Goal: Task Accomplishment & Management: Complete application form

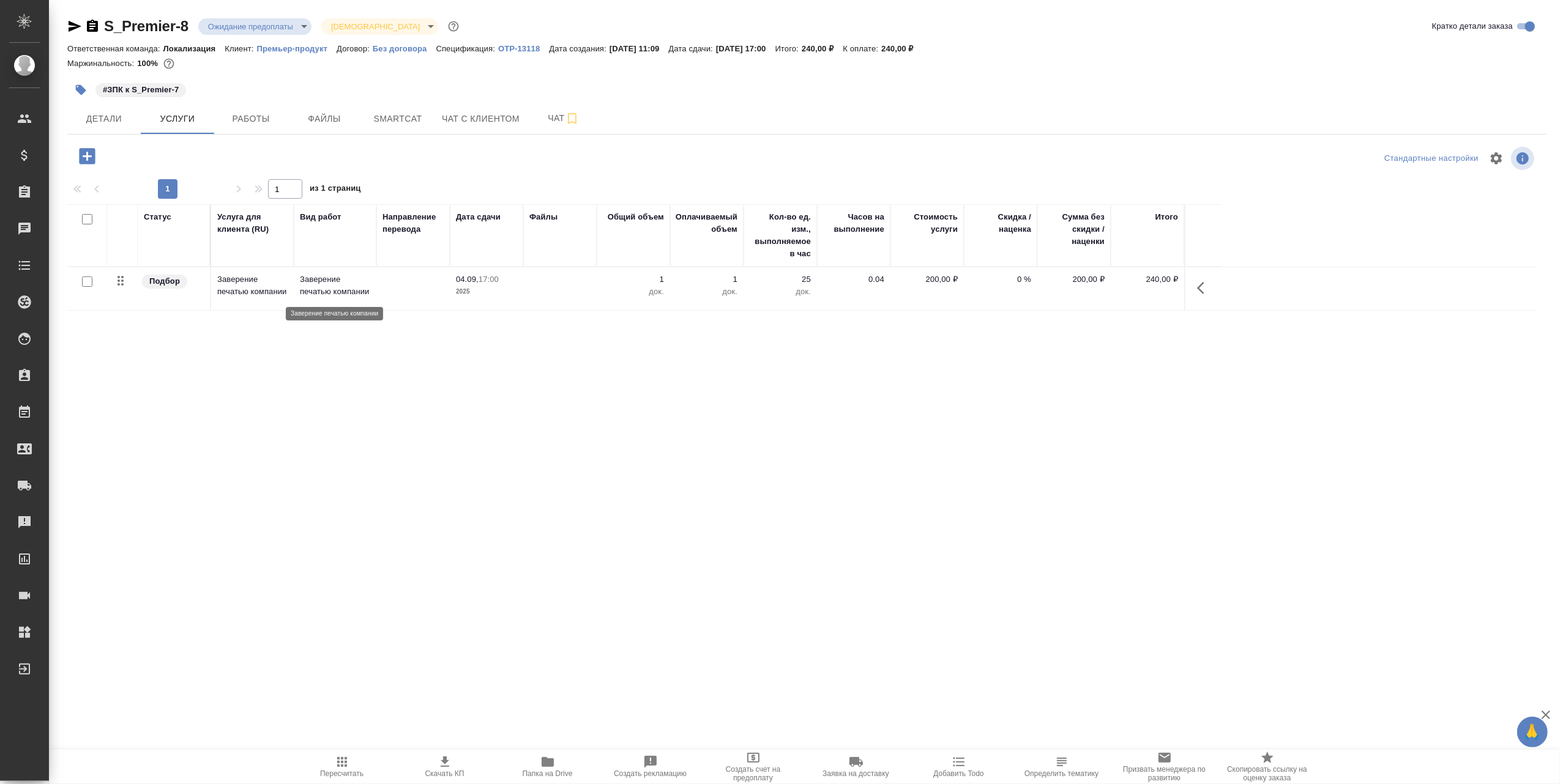
click at [321, 282] on p "Заверение печатью компании" at bounding box center [335, 285] width 70 height 24
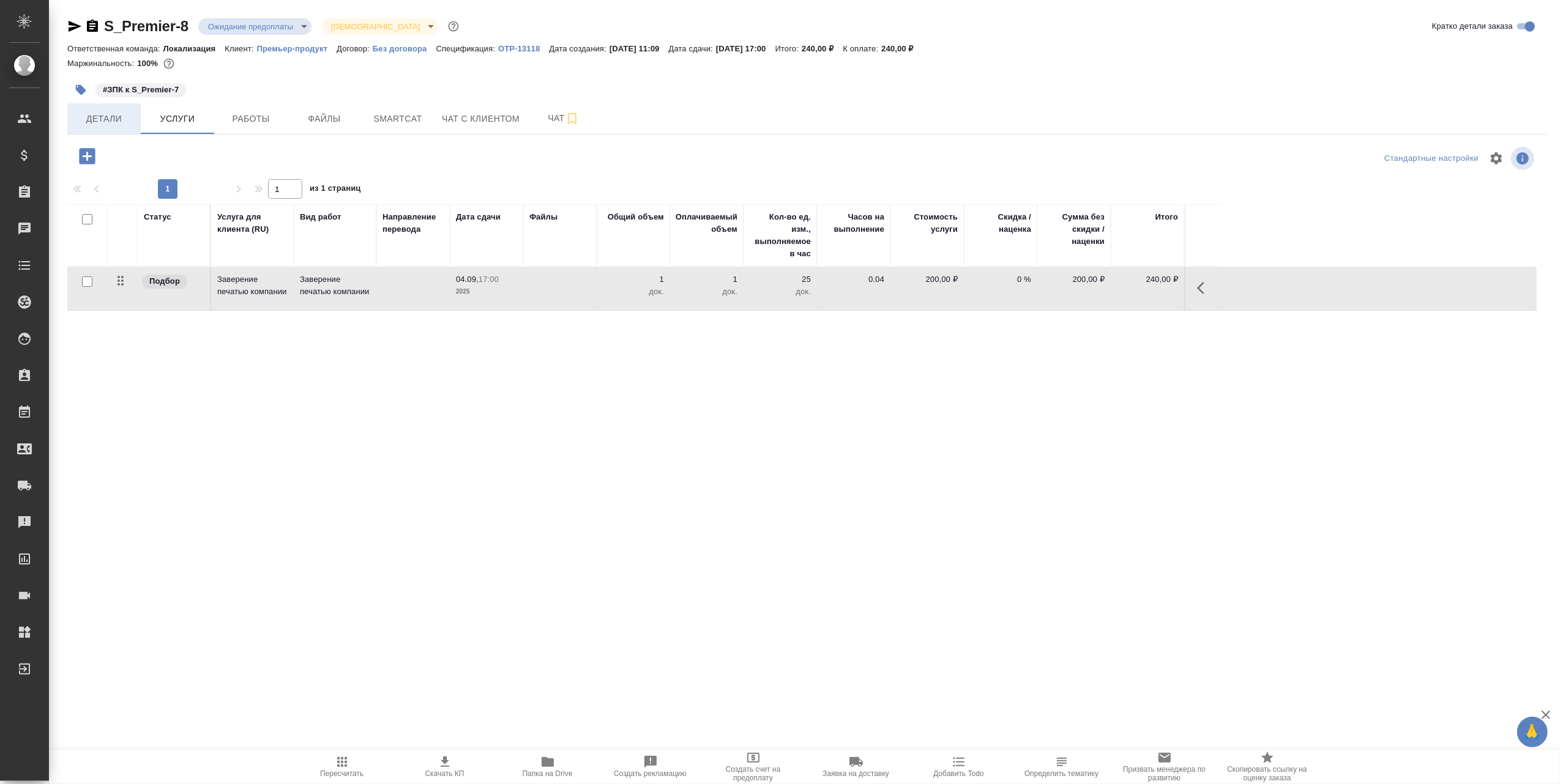
click at [109, 120] on span "Детали" at bounding box center [104, 118] width 59 height 15
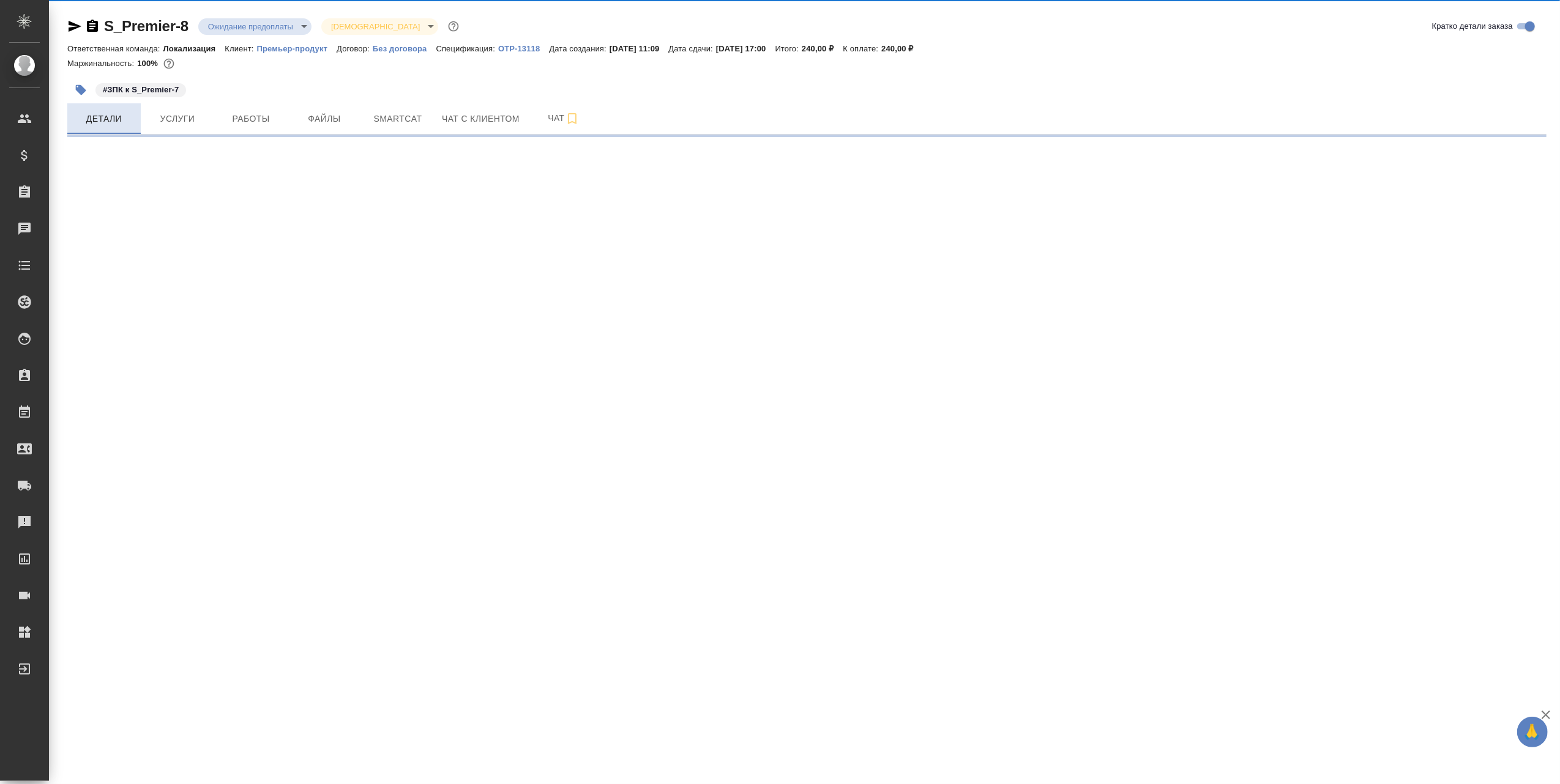
select select "RU"
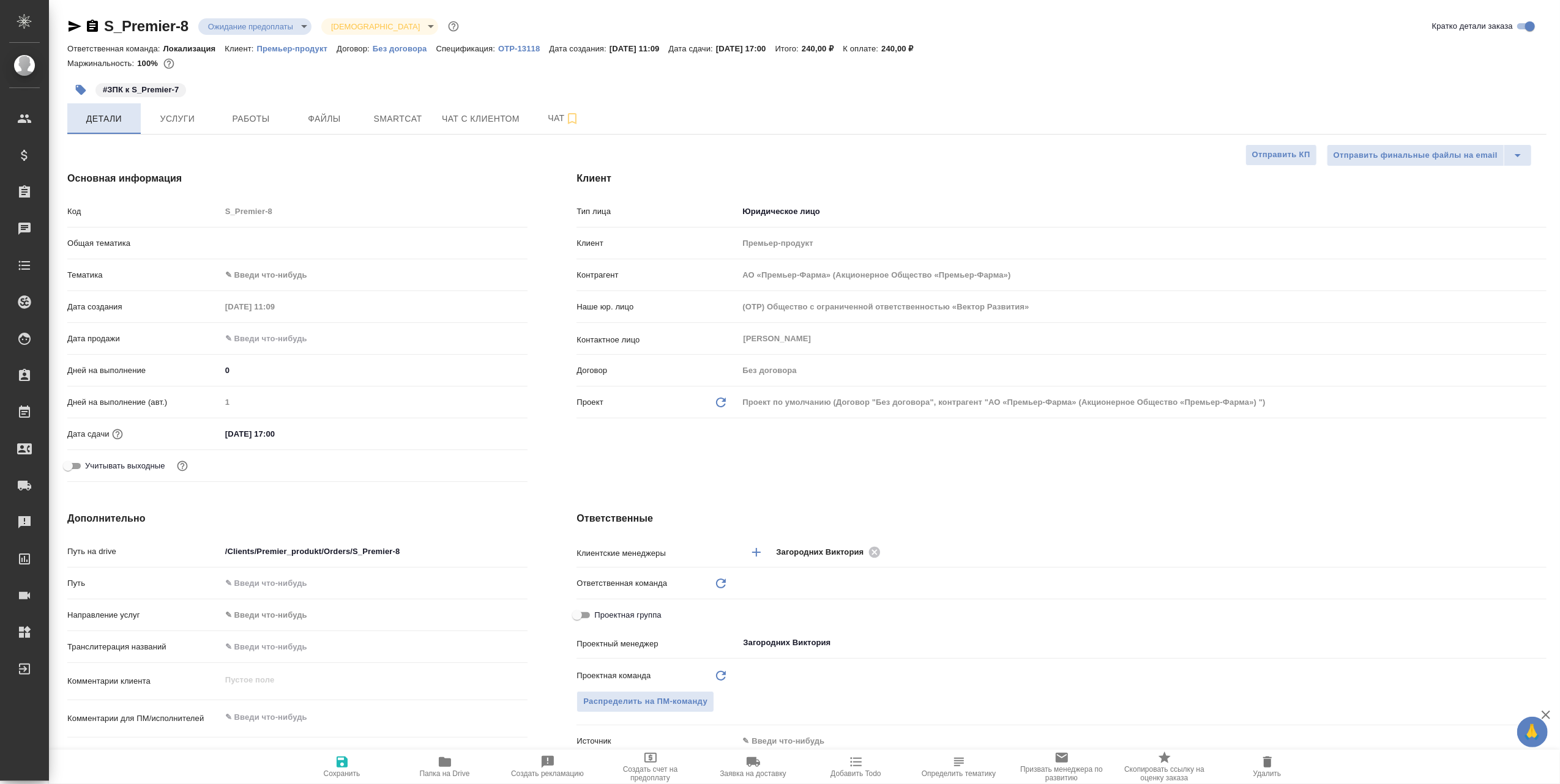
type textarea "x"
type input "Локализация"
type input "АО «Премьер-Фарма» (Акционерное Общество «Премьер-Фарма»)"
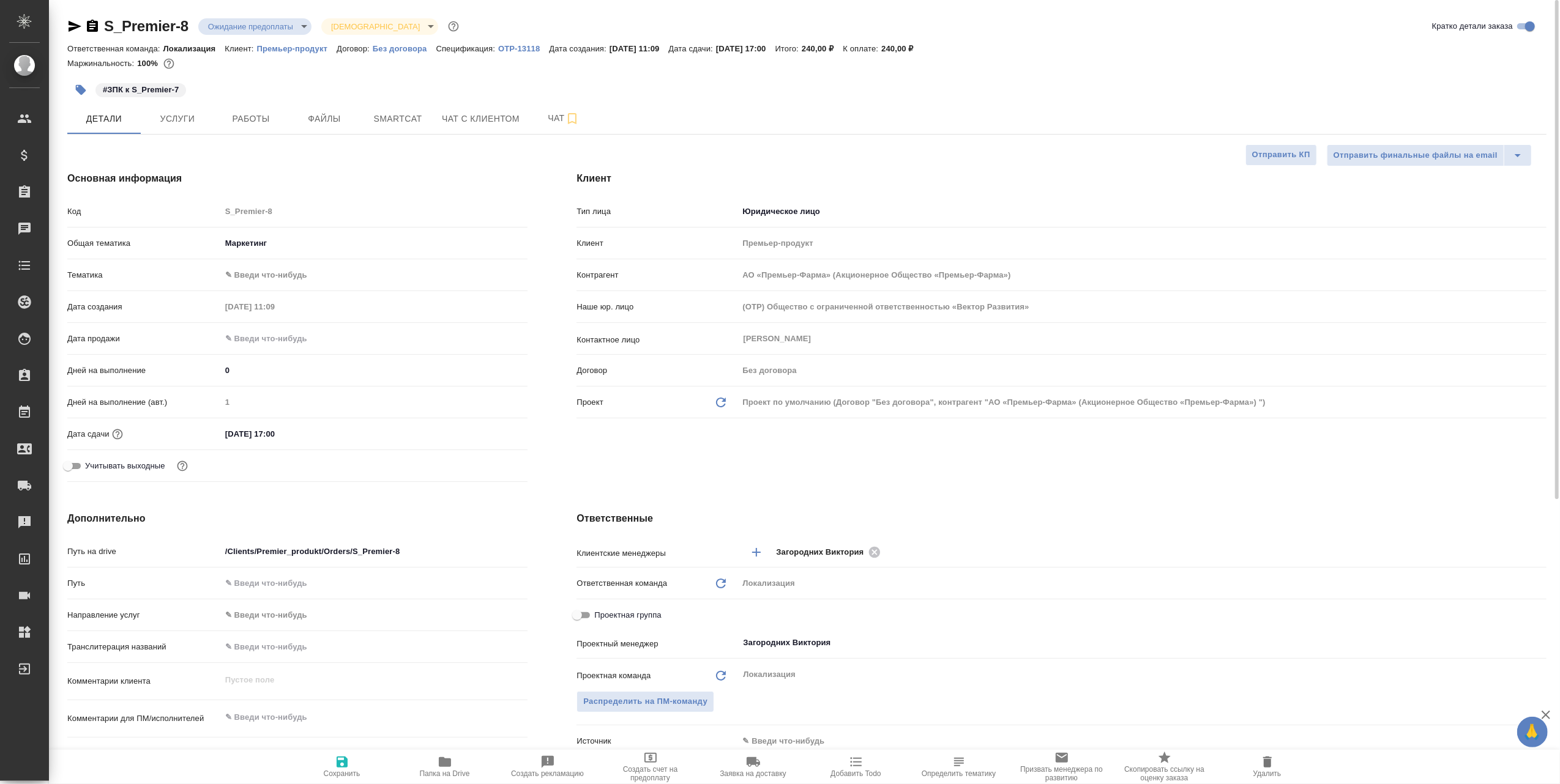
type textarea "x"
type input "АО «Премьер-Фарма» (Акционерное Общество «Премьер-Фарма»)"
type textarea "x"
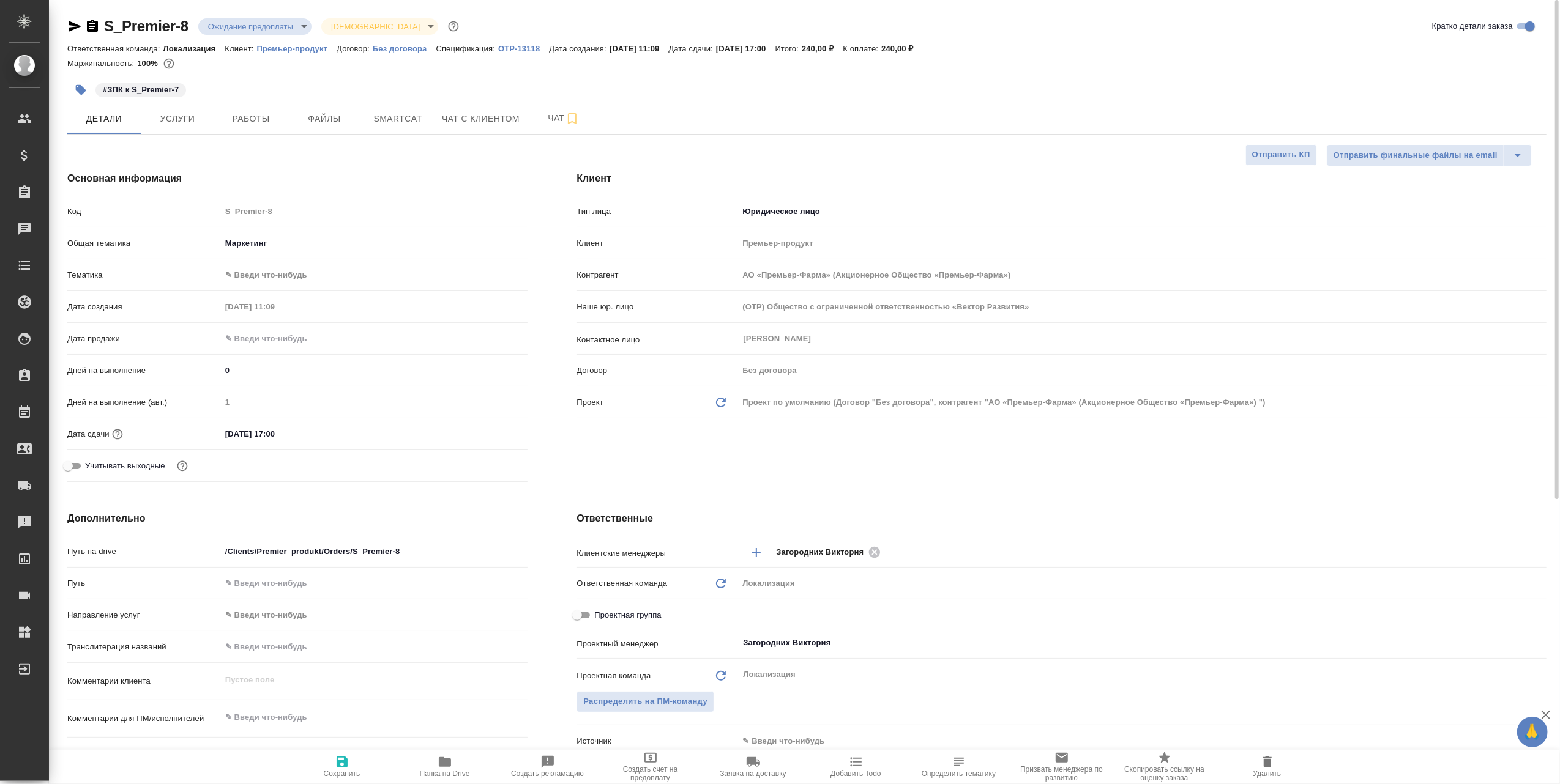
type textarea "x"
type input "АО «Премьер-Фарма» (Акционерное Общество «Премьер-Фарма»)"
type textarea "x"
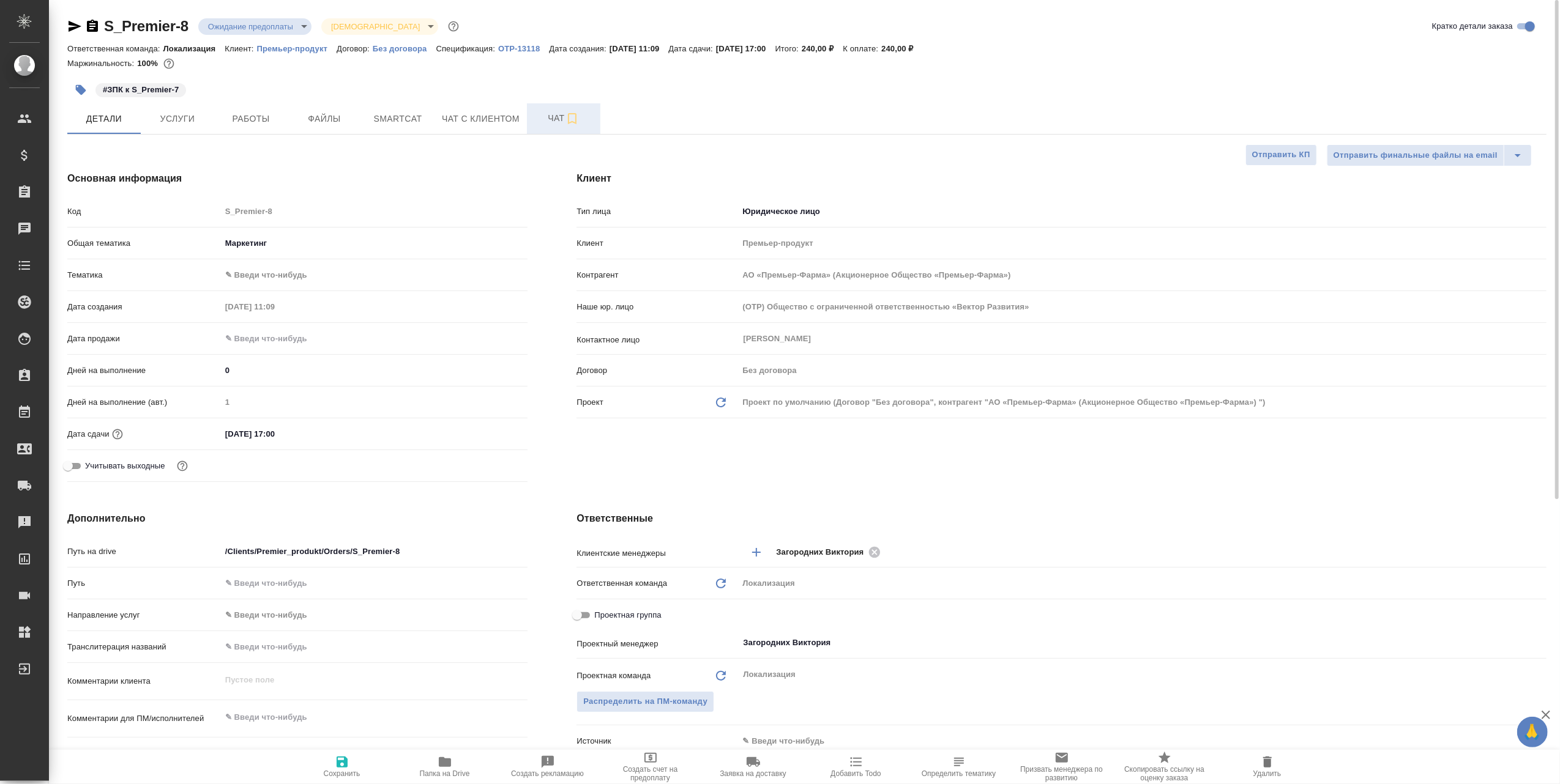
type textarea "x"
type input "АО «Премьер-Фарма» (Акционерное Общество «Премьер-Фарма»)"
type textarea "x"
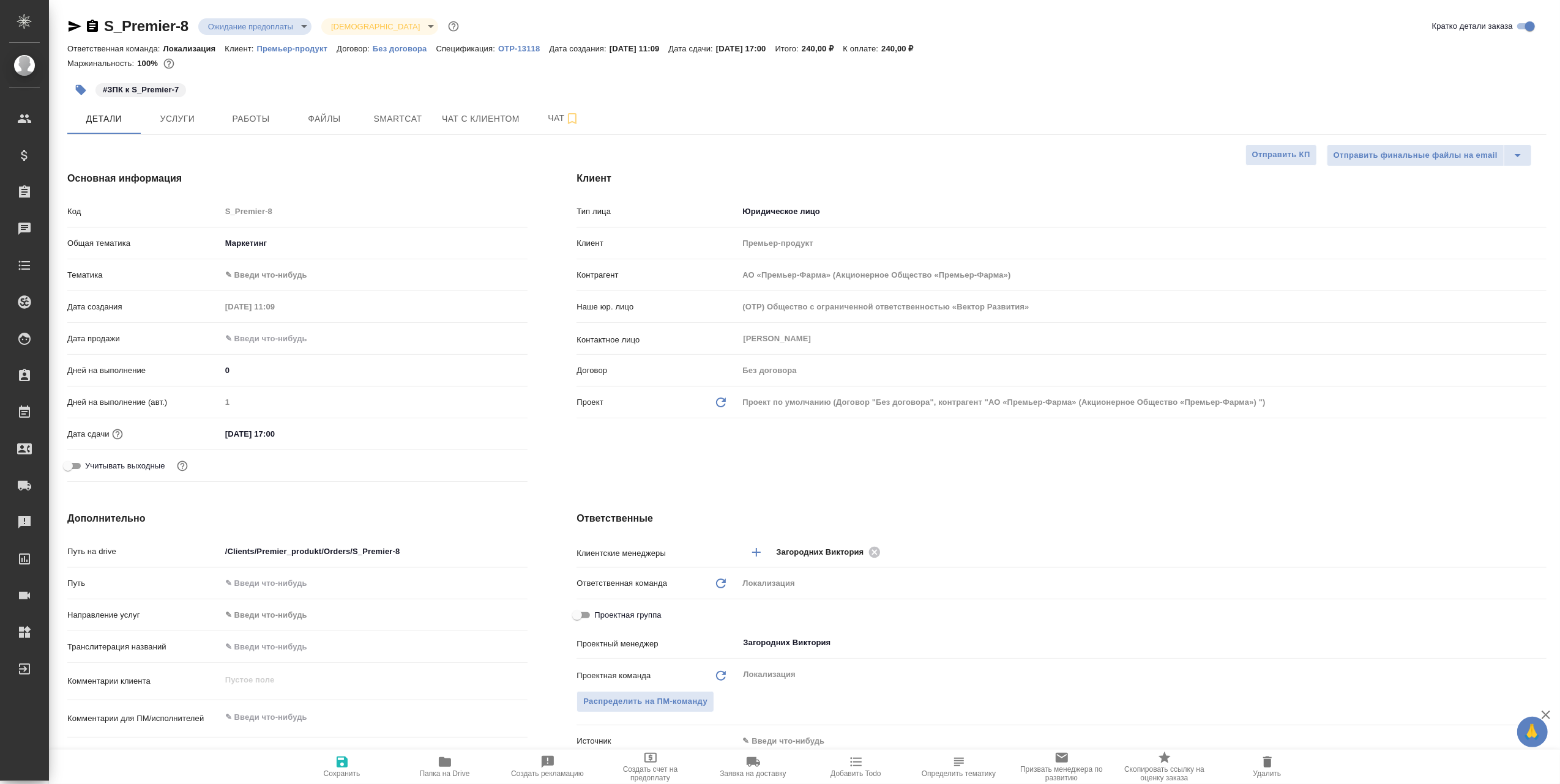
type input "АО «Премьер-Фарма» (Акционерное Общество «Премьер-Фарма»)"
type textarea "x"
type input "АО «Премьер-Фарма» (Акционерное Общество «Премьер-Фарма»)"
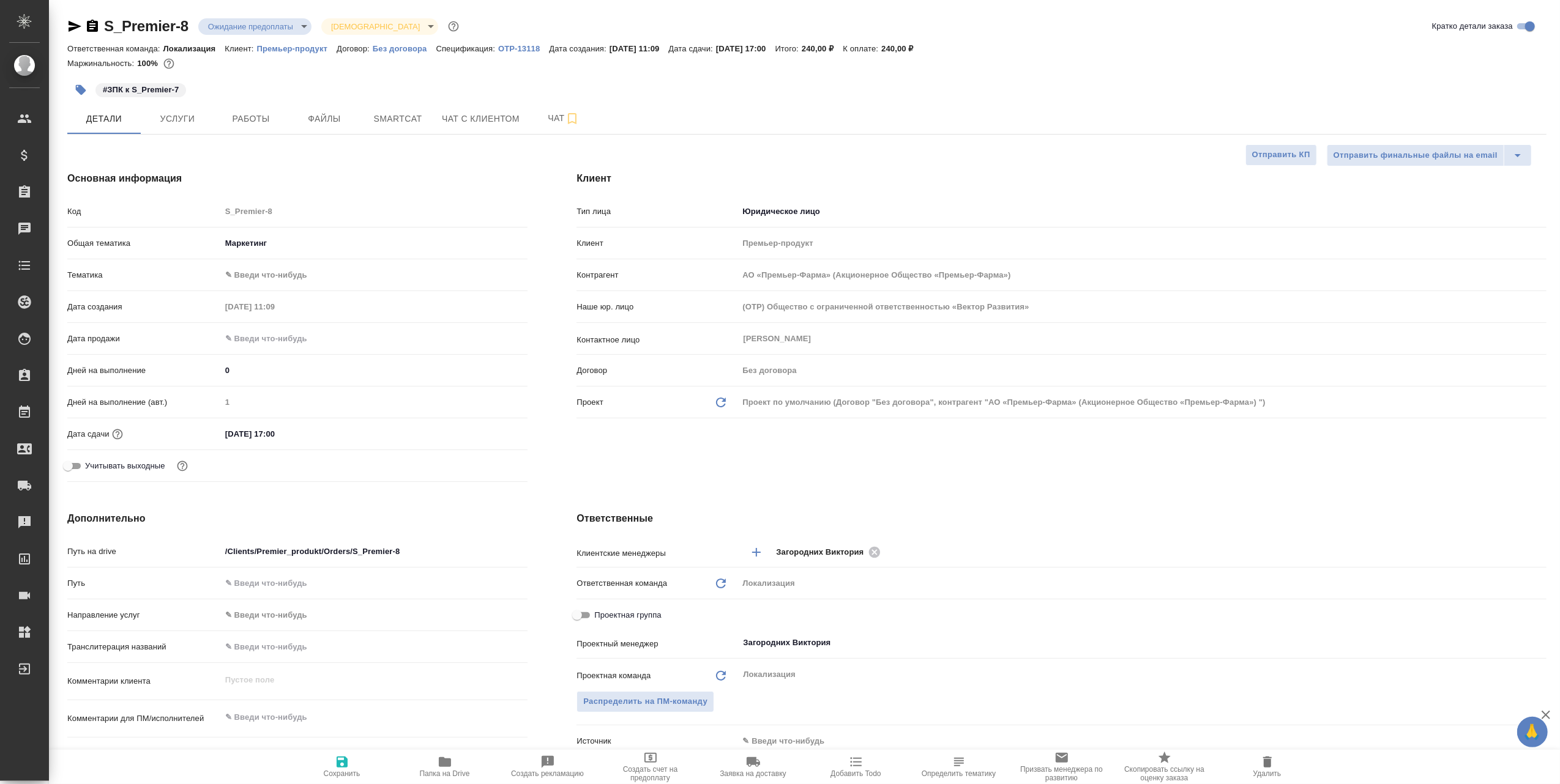
type textarea "x"
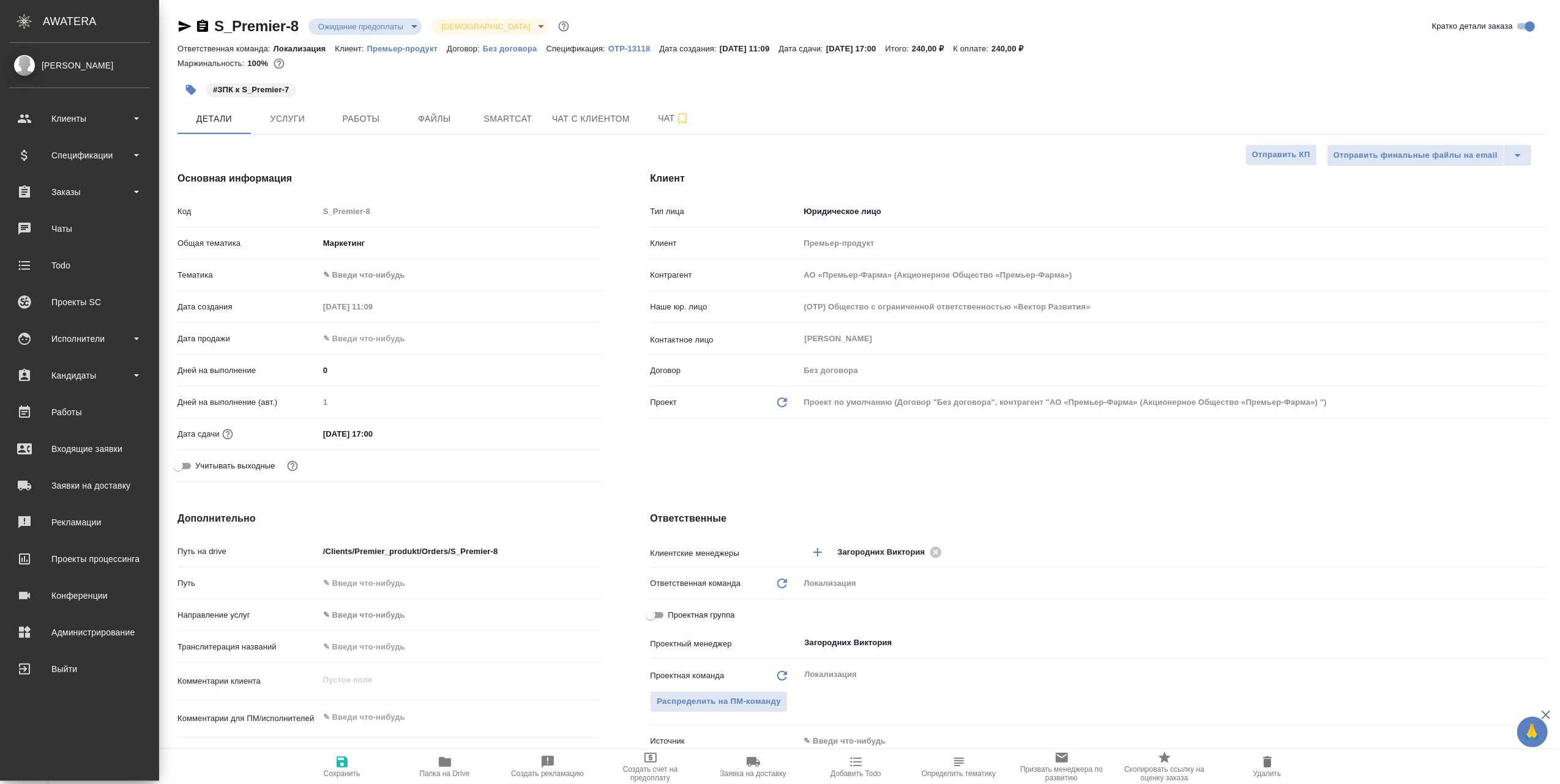
type input "АО «Премьер-Фарма» (Акционерное Общество «Премьер-Фарма»)"
type textarea "x"
type input "АО «Премьер-Фарма» (Акционерное Общество «Премьер-Фарма»)"
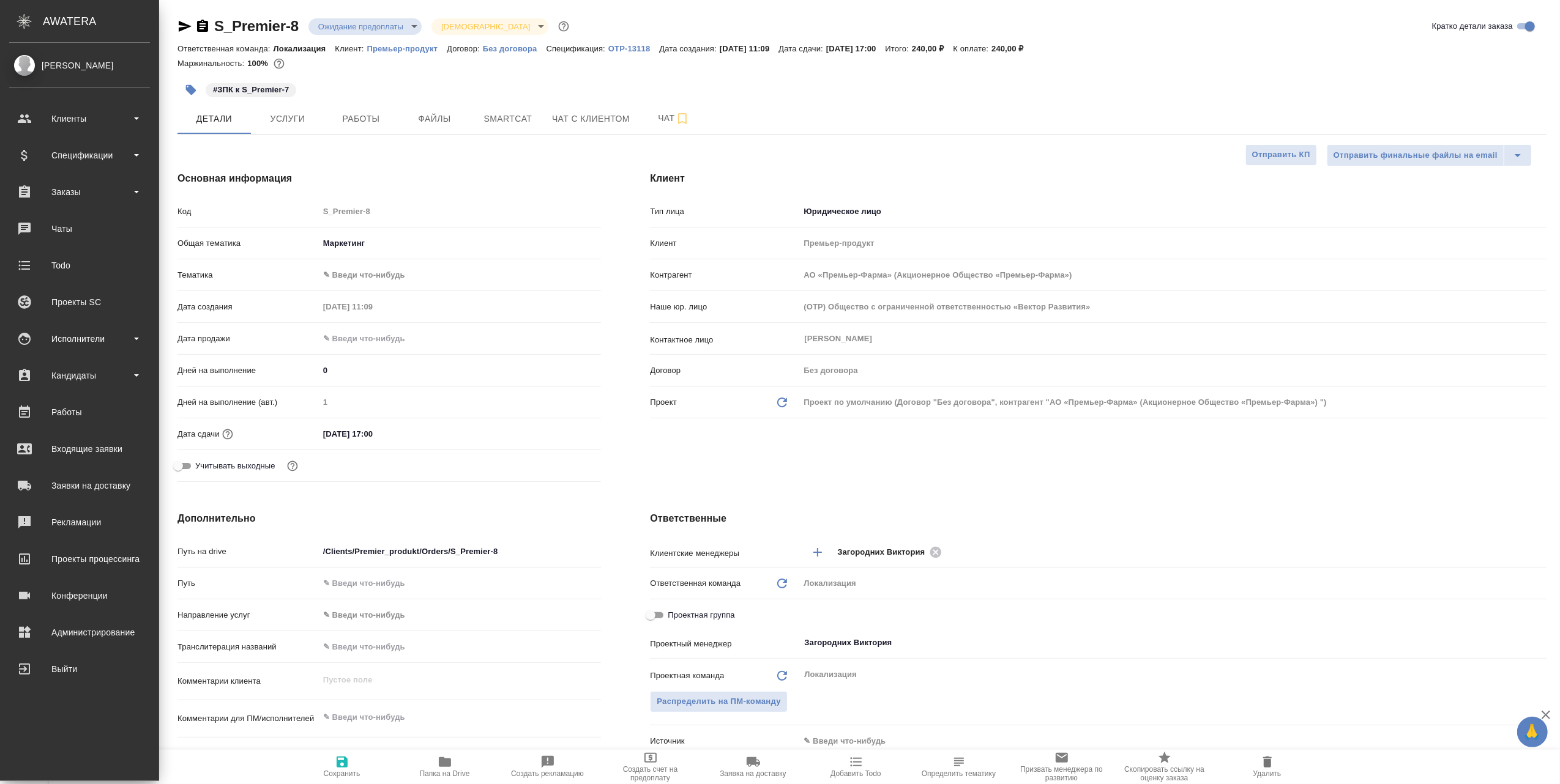
type textarea "x"
